Goal: Communication & Community: Share content

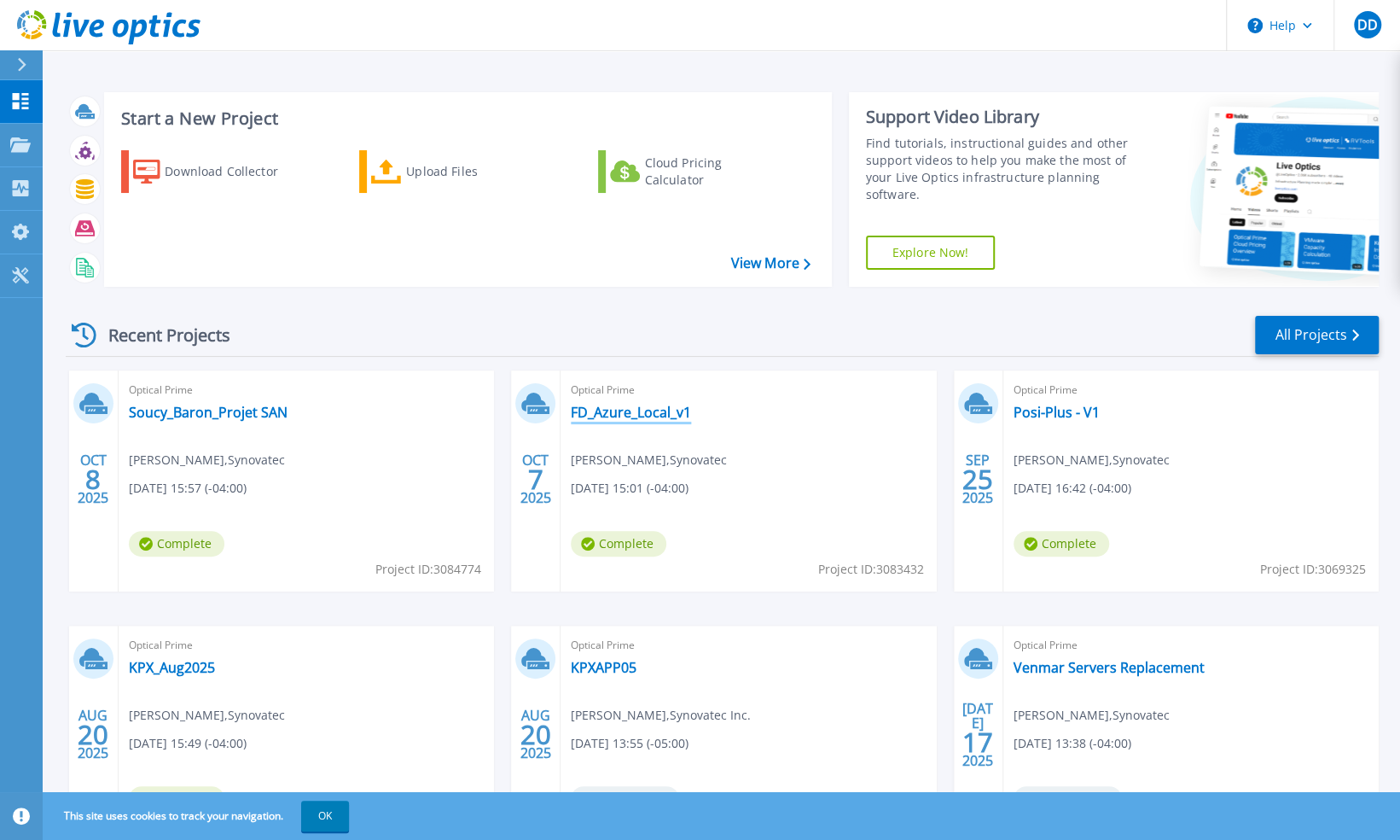
click at [654, 415] on link "FD_Azure_Local_v1" at bounding box center [631, 411] width 121 height 17
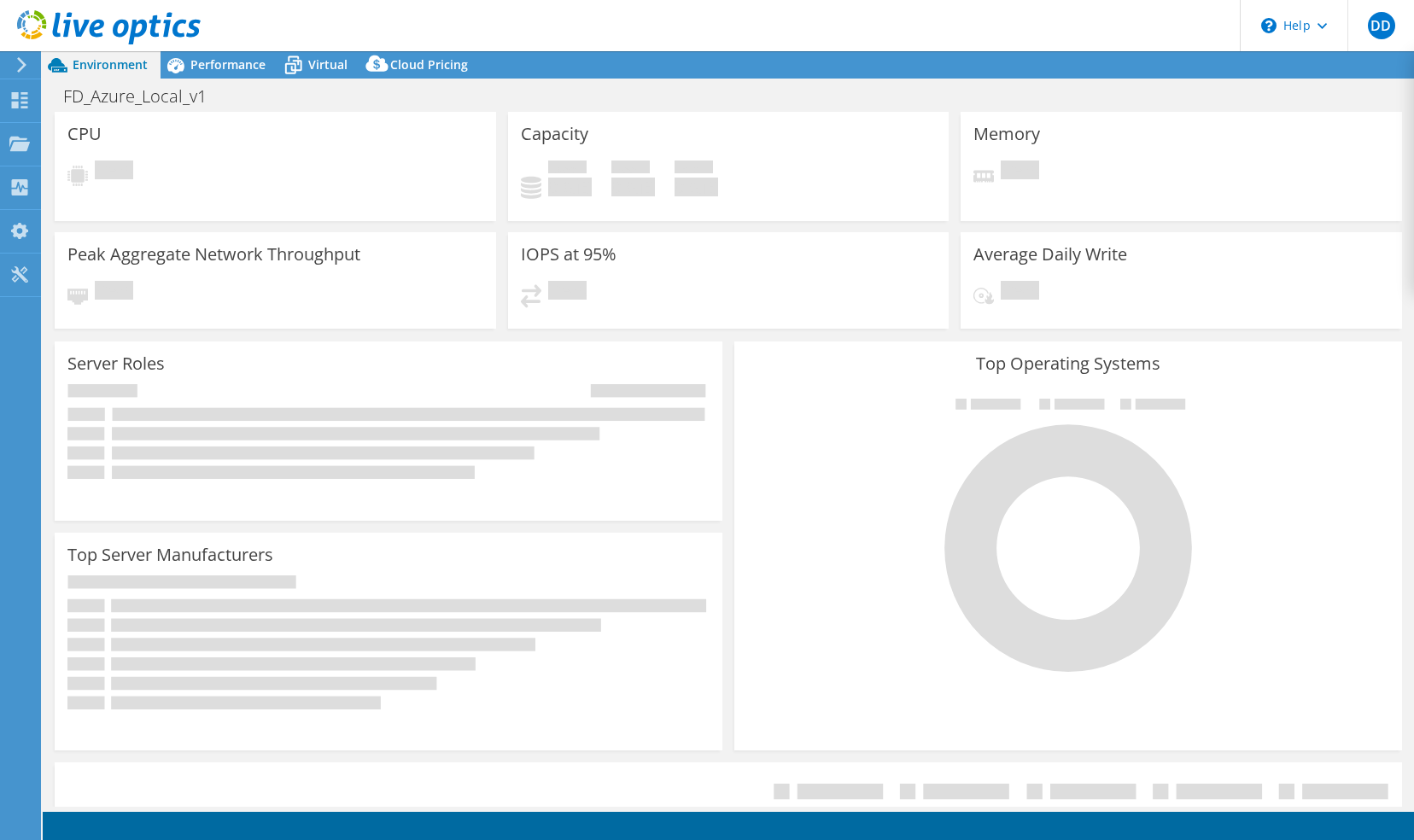
select select "Canada"
select select "CAD"
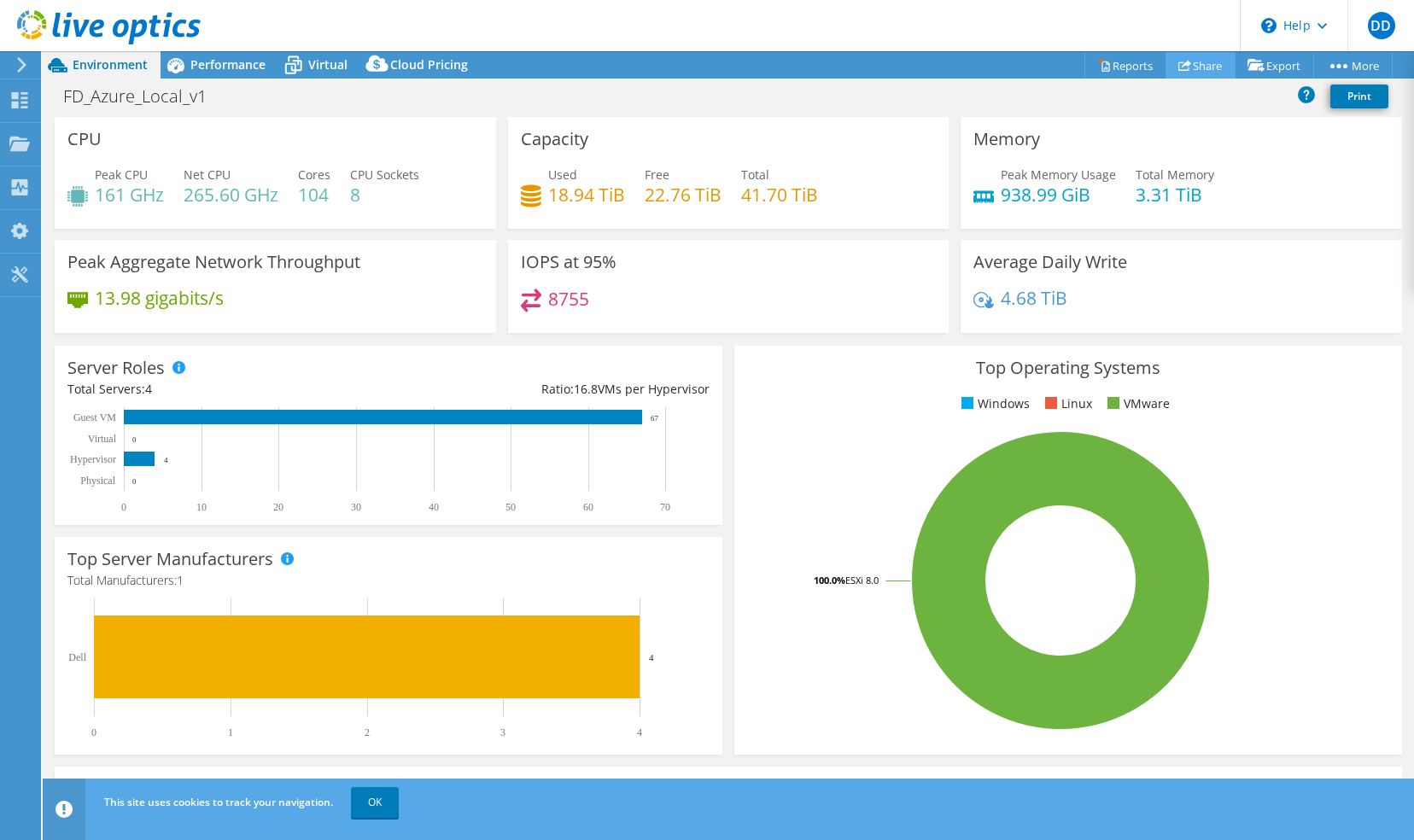
click at [1187, 57] on link "Share" at bounding box center [1201, 65] width 70 height 26
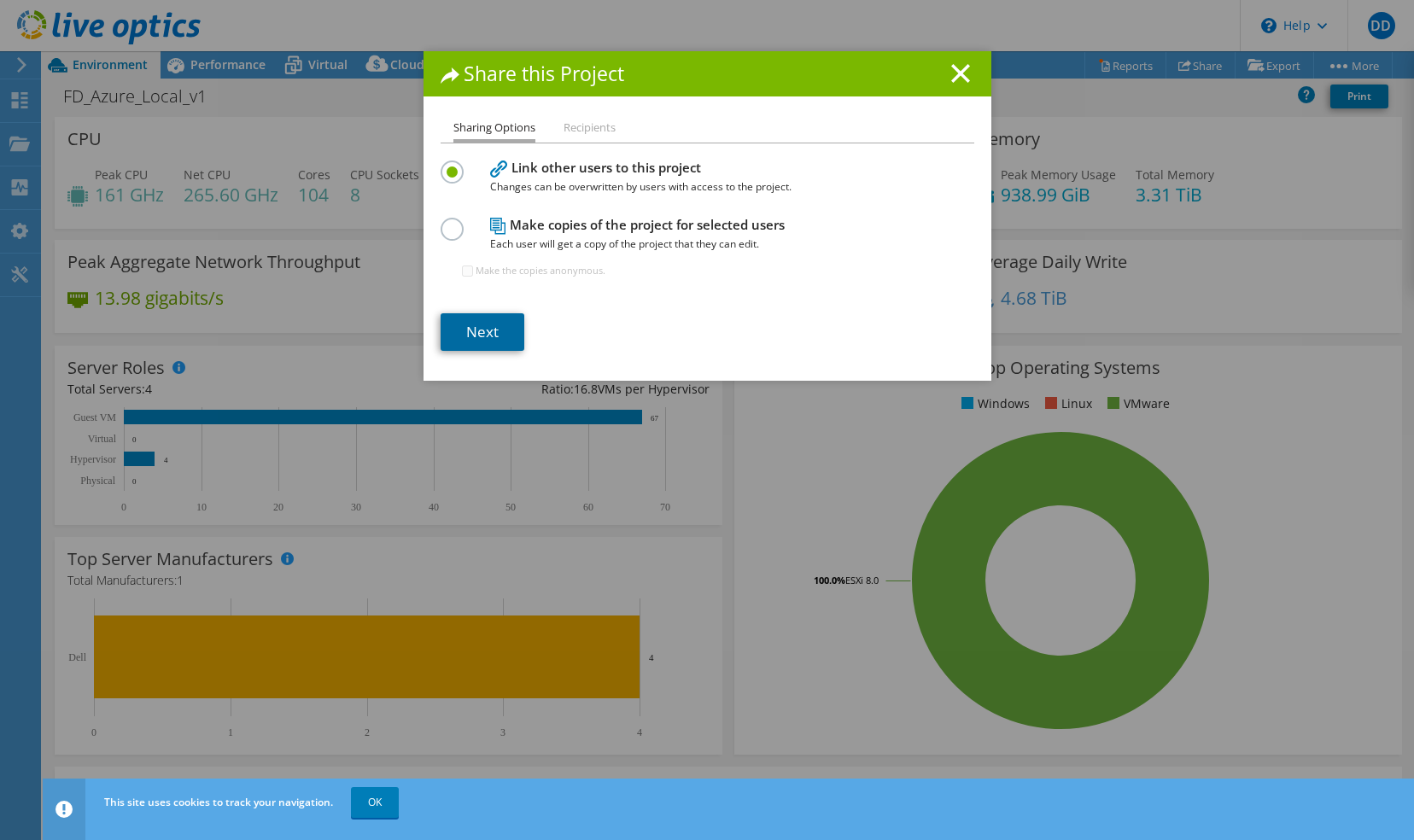
click at [456, 335] on link "Next" at bounding box center [482, 332] width 84 height 38
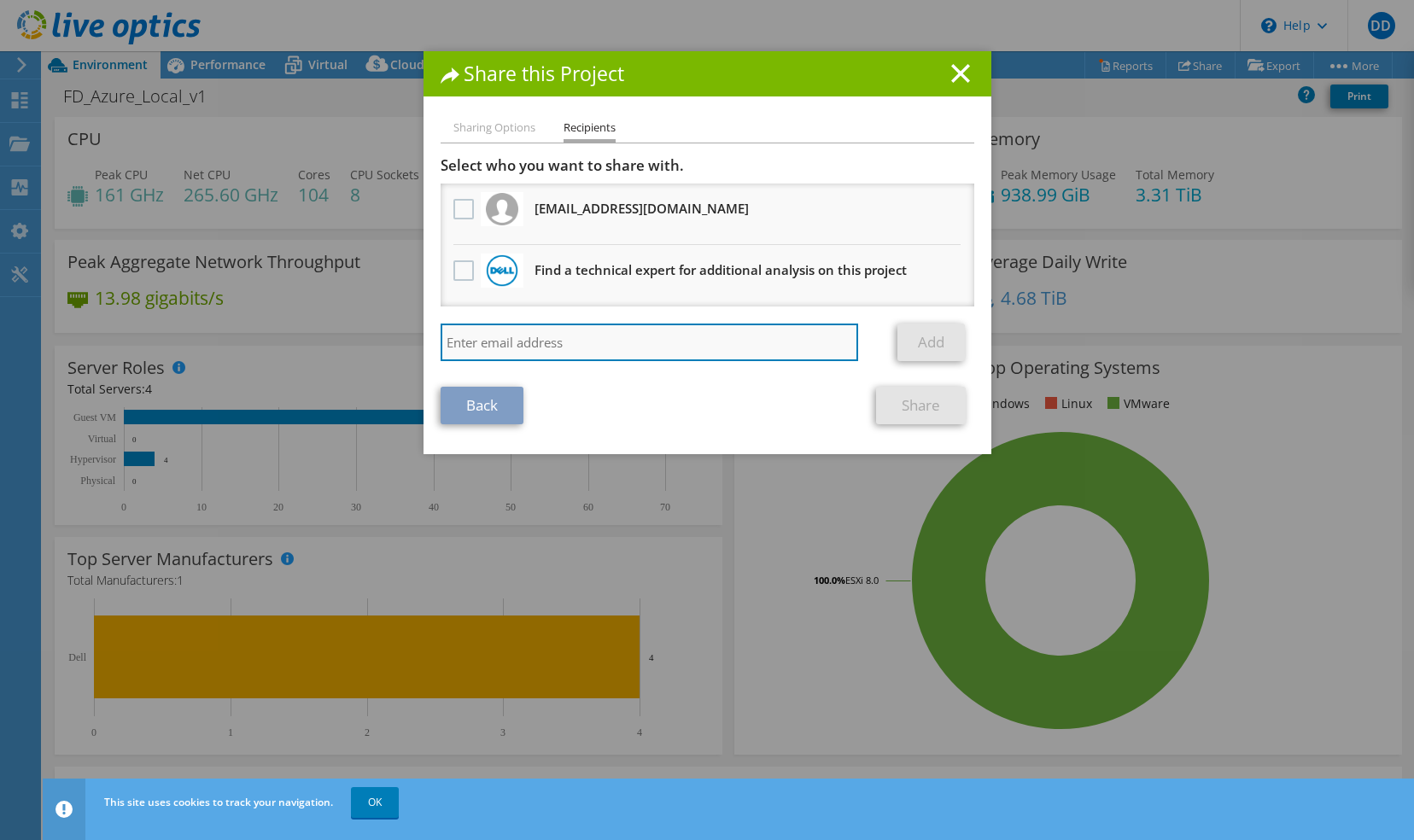
click at [662, 343] on input "search" at bounding box center [649, 342] width 418 height 38
paste input "ernestoraul.alemanmesa@dell.com"
type input "ernestoraul.alemanmesa@dell.com"
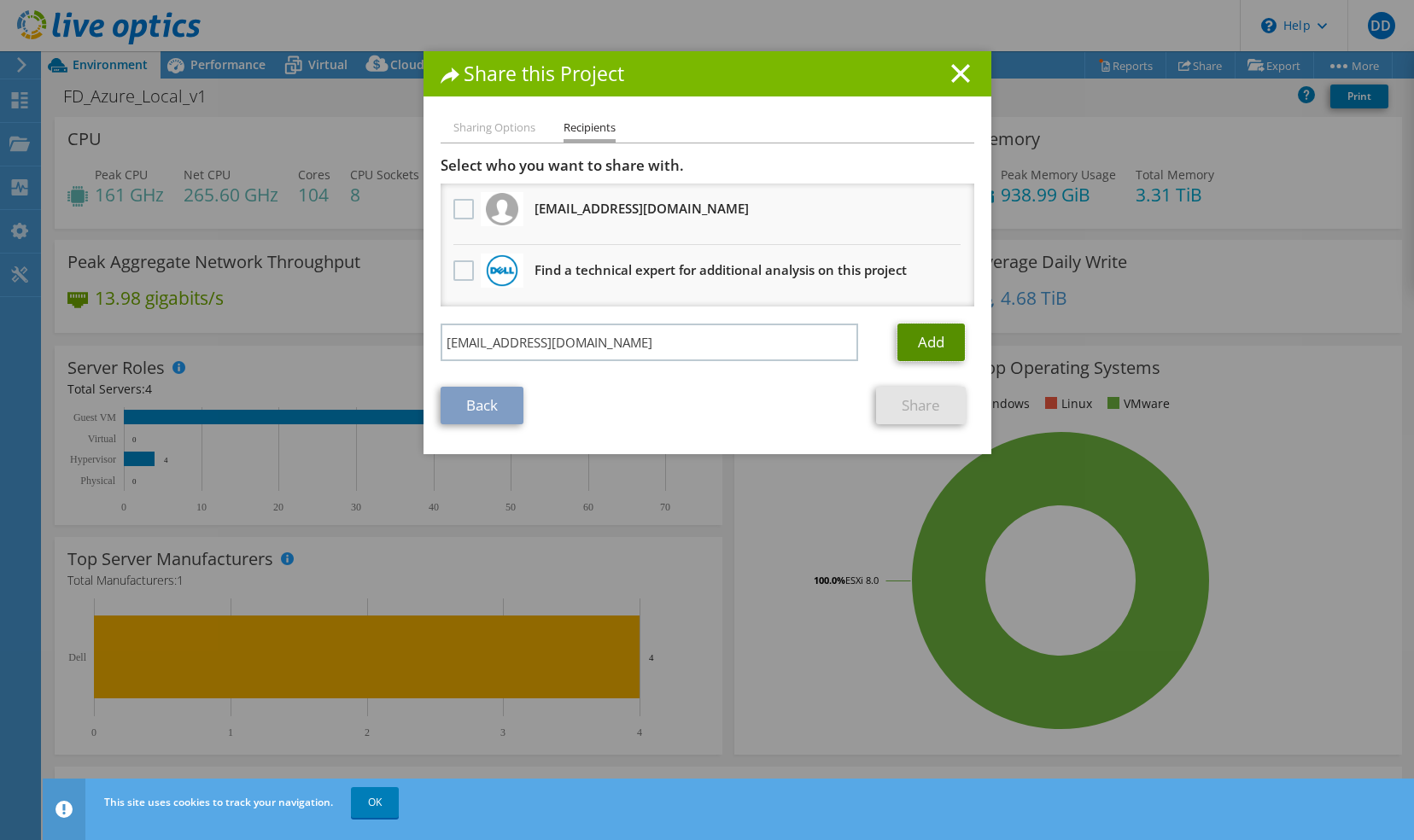
click at [904, 335] on link "Add" at bounding box center [930, 342] width 68 height 38
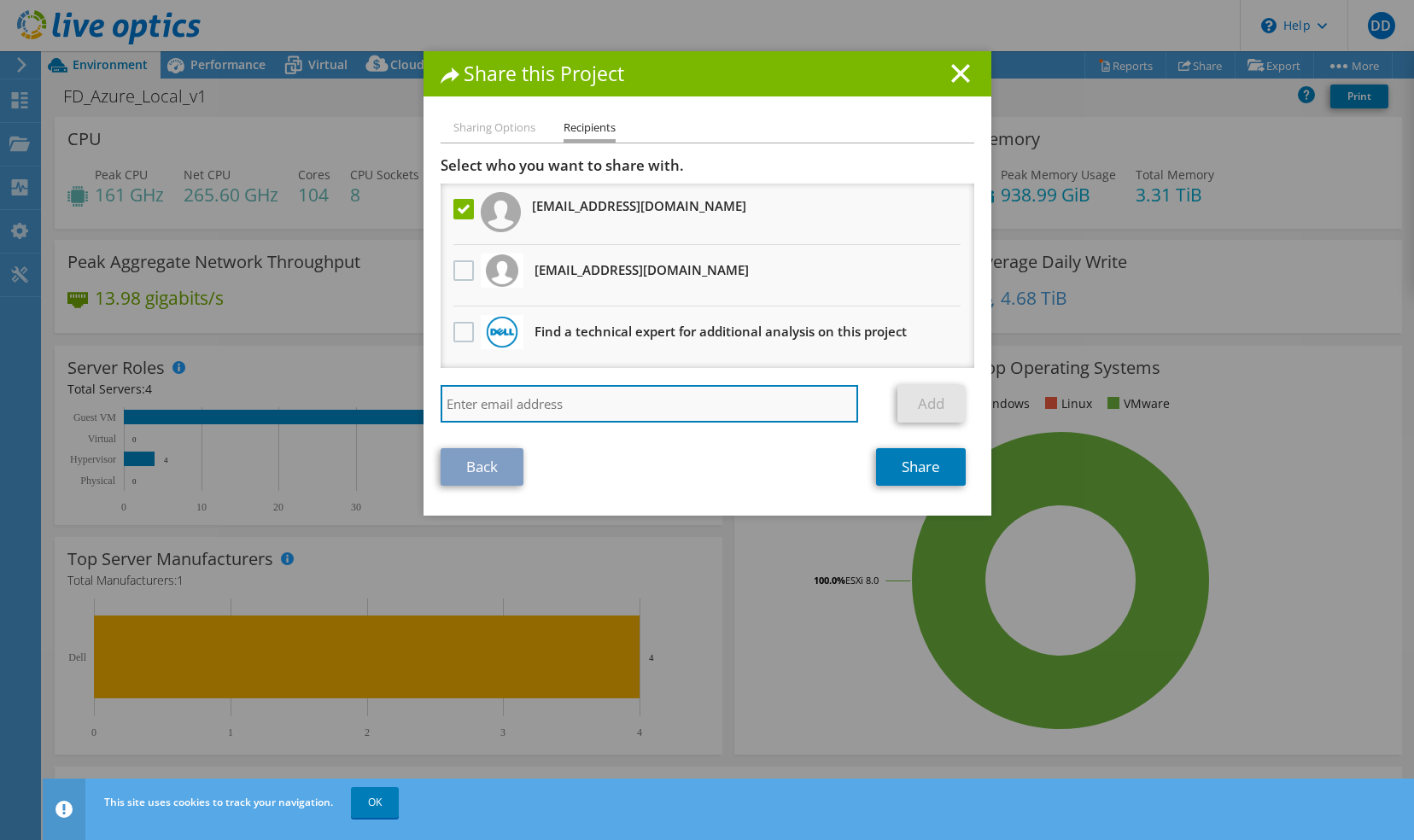
click at [613, 412] on input "search" at bounding box center [649, 403] width 418 height 38
paste input "soumya.agrawal@dell.com"
type input "soumya.agrawal@dell.com"
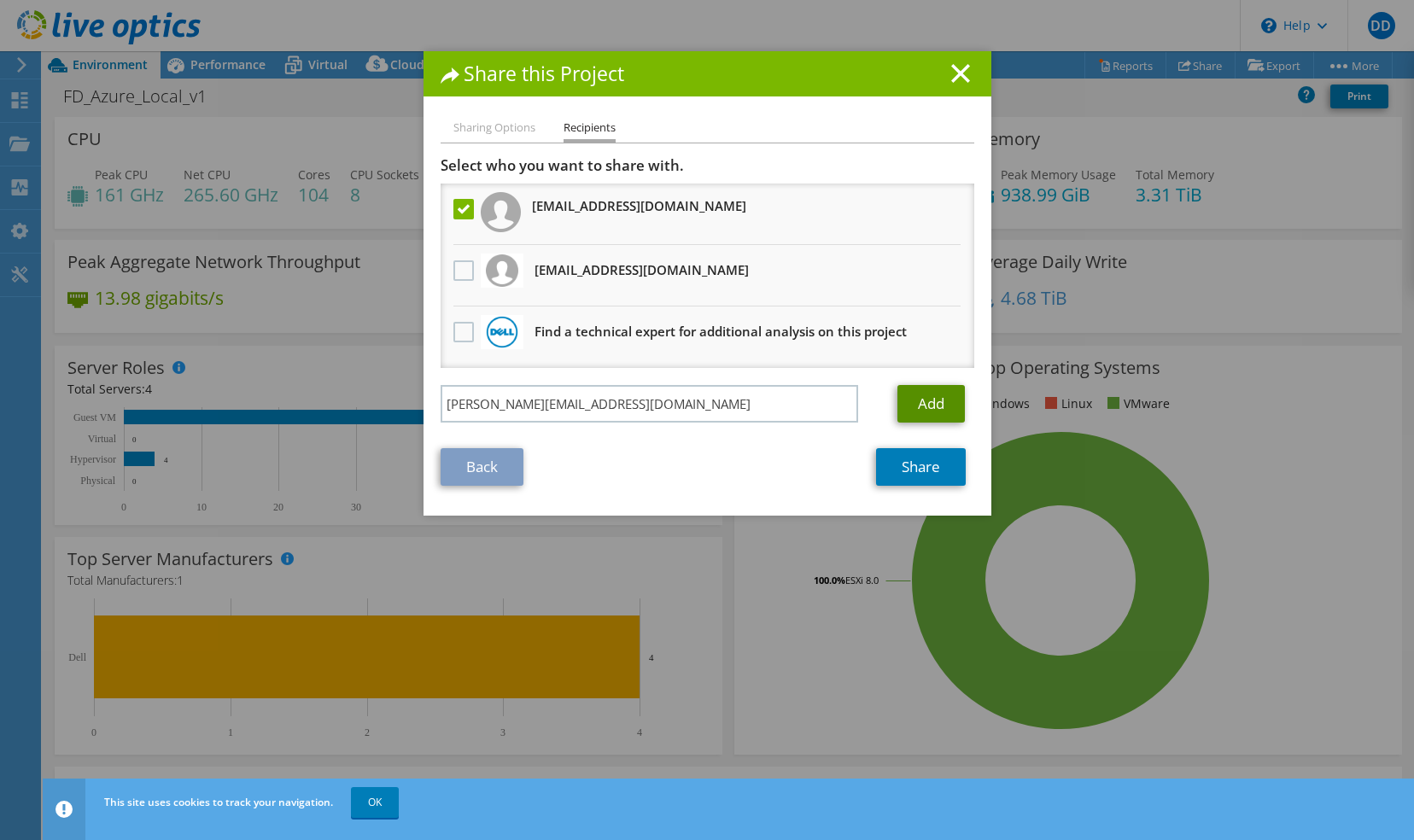
click at [920, 396] on link "Add" at bounding box center [930, 403] width 68 height 38
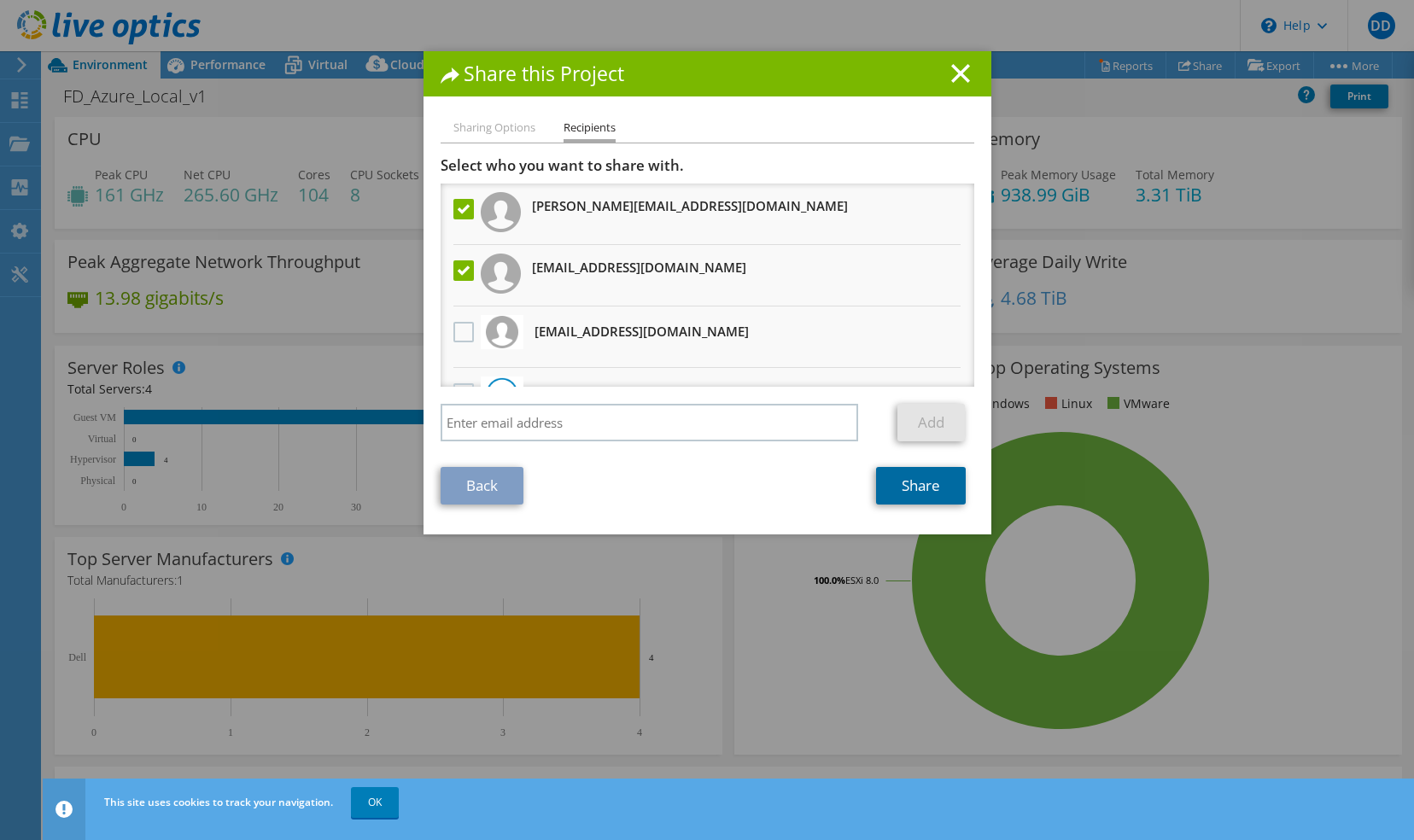
click at [913, 492] on link "Share" at bounding box center [920, 485] width 90 height 38
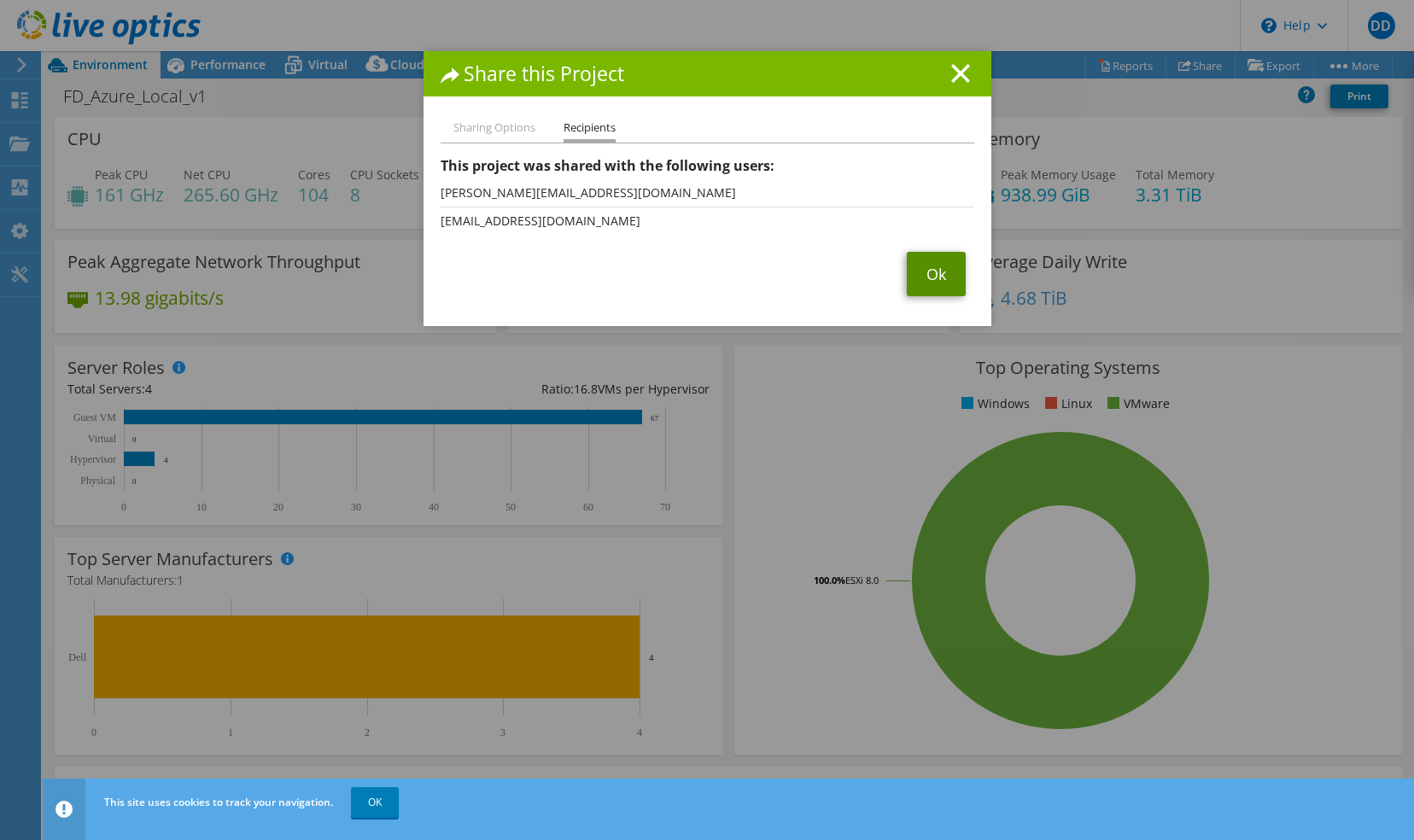
click at [939, 281] on link "Ok" at bounding box center [936, 274] width 59 height 44
